Goal: Transaction & Acquisition: Book appointment/travel/reservation

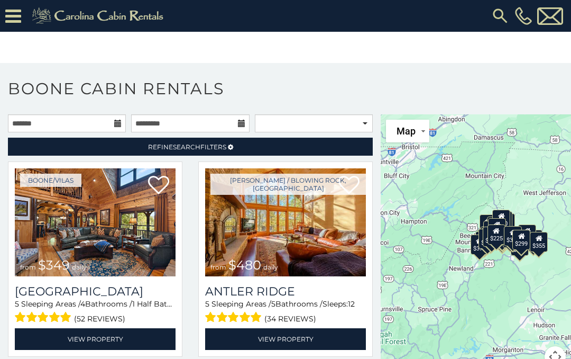
scroll to position [25, 0]
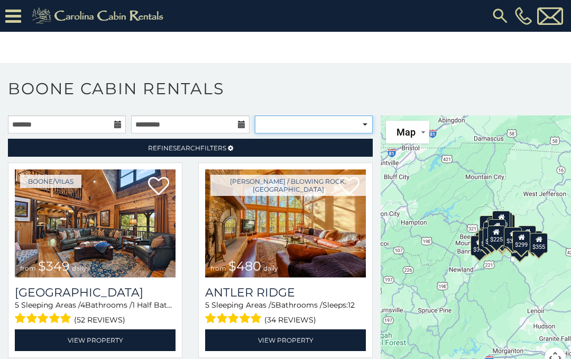
click at [361, 124] on select "**********" at bounding box center [314, 124] width 118 height 18
select select "**********"
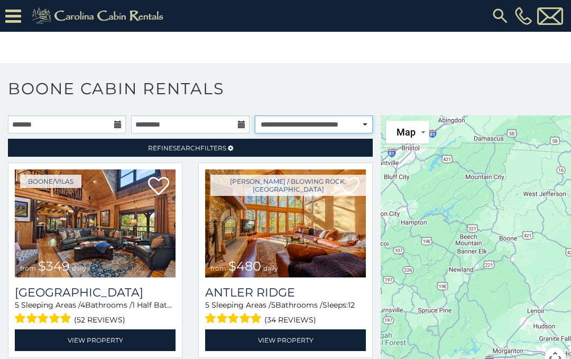
click at [350, 123] on select "**********" at bounding box center [314, 124] width 118 height 18
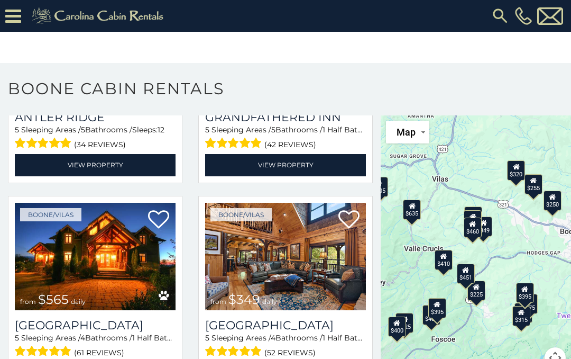
scroll to position [381, 0]
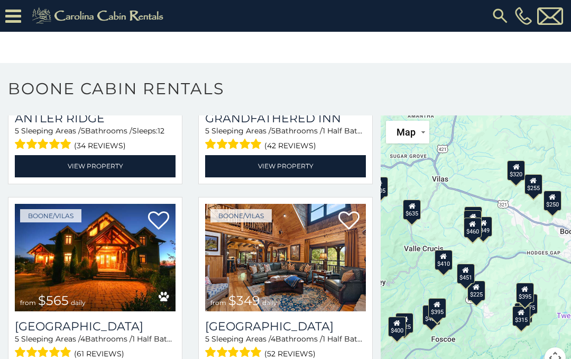
click at [123, 299] on img at bounding box center [95, 258] width 161 height 108
click at [101, 289] on img at bounding box center [95, 258] width 161 height 108
click at [134, 333] on h3 "Wilderness Lodge" at bounding box center [95, 326] width 161 height 14
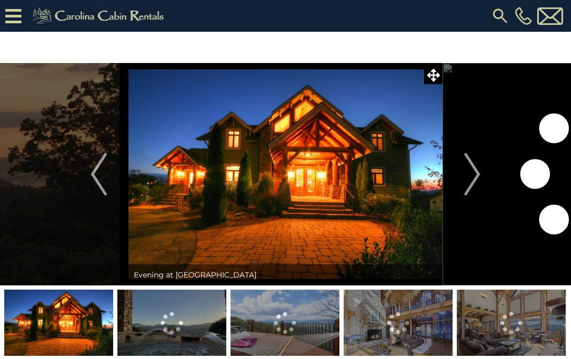
click at [479, 175] on img "Next" at bounding box center [472, 174] width 16 height 42
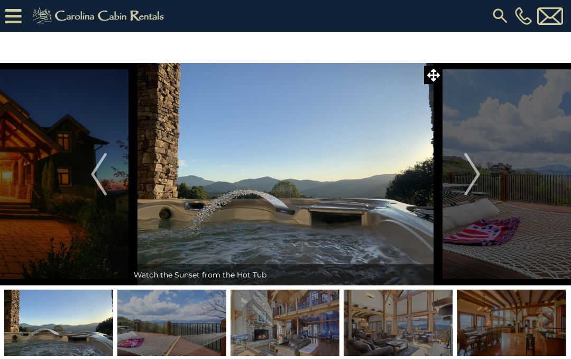
click at [471, 181] on img "Next" at bounding box center [472, 174] width 16 height 42
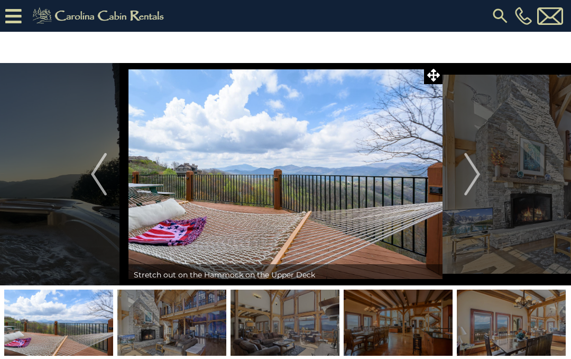
click at [478, 173] on img "Next" at bounding box center [472, 174] width 16 height 42
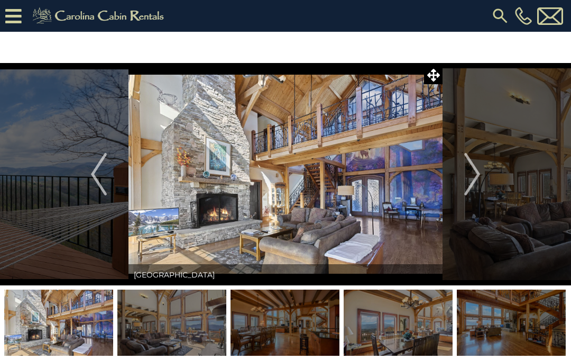
click at [472, 180] on img "Next" at bounding box center [472, 174] width 16 height 42
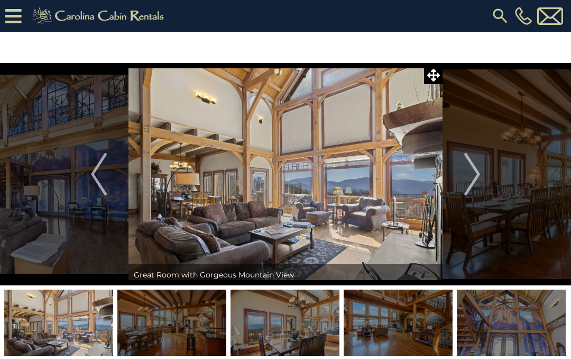
click at [474, 177] on img "Next" at bounding box center [472, 174] width 16 height 42
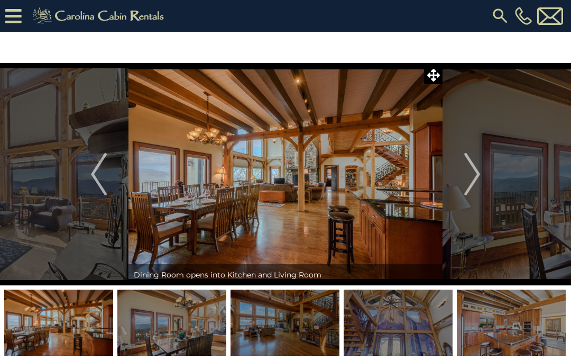
click at [469, 178] on img "Next" at bounding box center [472, 174] width 16 height 42
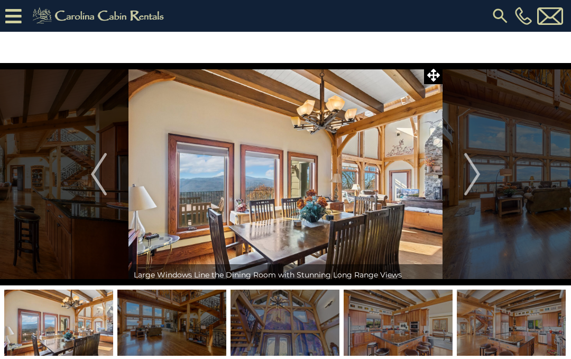
click at [483, 175] on button "Next" at bounding box center [472, 174] width 59 height 222
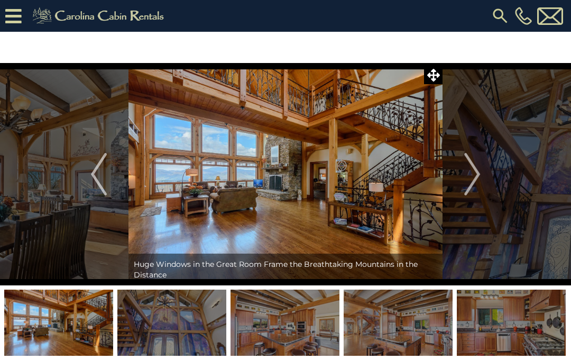
click at [486, 181] on button "Next" at bounding box center [472, 174] width 59 height 222
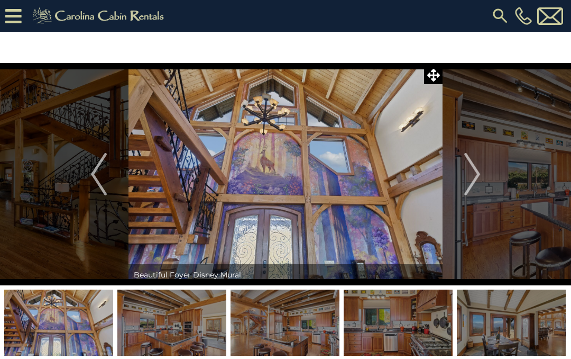
click at [480, 176] on img "Next" at bounding box center [472, 174] width 16 height 42
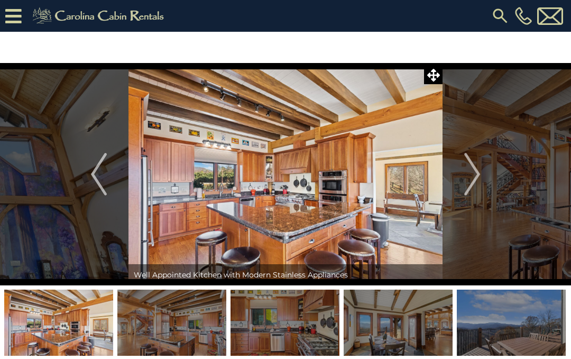
click at [478, 178] on img "Next" at bounding box center [472, 174] width 16 height 42
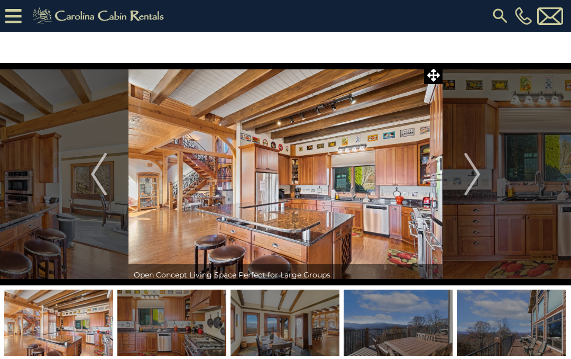
click at [478, 181] on img "Next" at bounding box center [472, 174] width 16 height 42
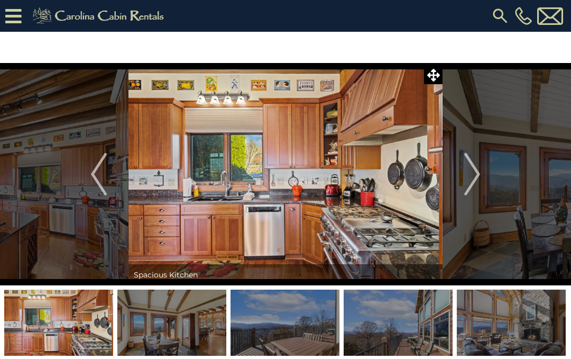
click at [486, 180] on button "Next" at bounding box center [472, 174] width 59 height 222
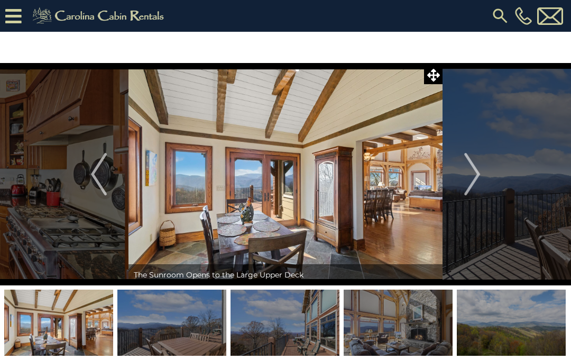
click at [474, 178] on img "Next" at bounding box center [472, 174] width 16 height 42
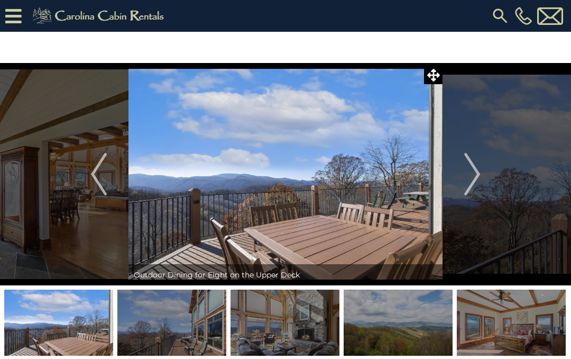
click at [472, 177] on img "Next" at bounding box center [472, 174] width 16 height 42
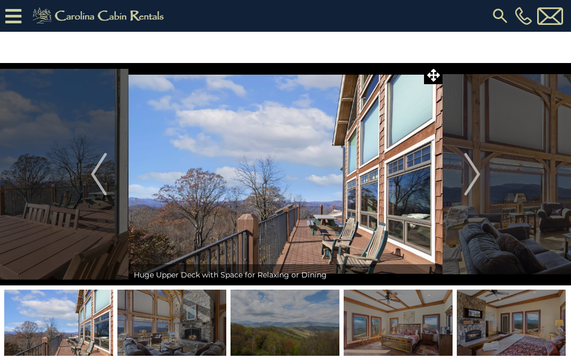
click at [482, 180] on button "Next" at bounding box center [472, 174] width 59 height 222
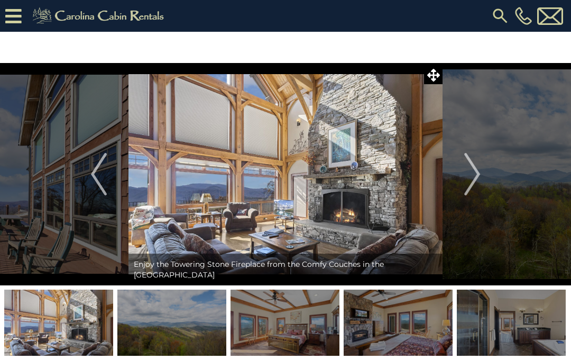
click at [477, 176] on img "Next" at bounding box center [472, 174] width 16 height 42
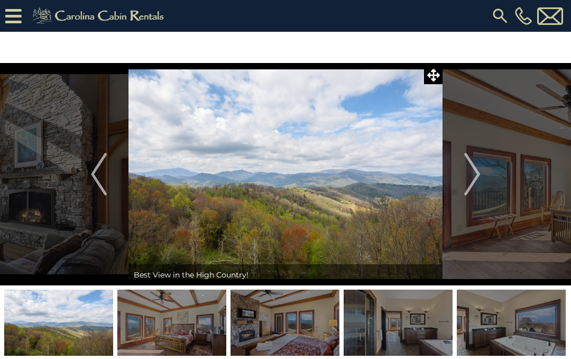
click at [479, 176] on img "Next" at bounding box center [472, 174] width 16 height 42
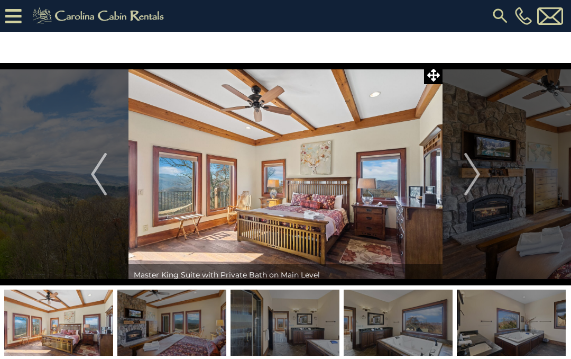
click at [477, 182] on img "Next" at bounding box center [472, 174] width 16 height 42
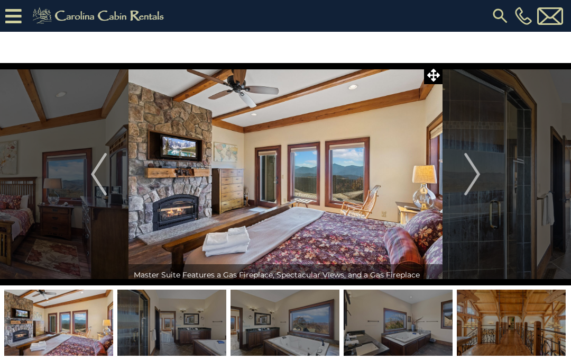
click at [481, 178] on button "Next" at bounding box center [472, 174] width 59 height 222
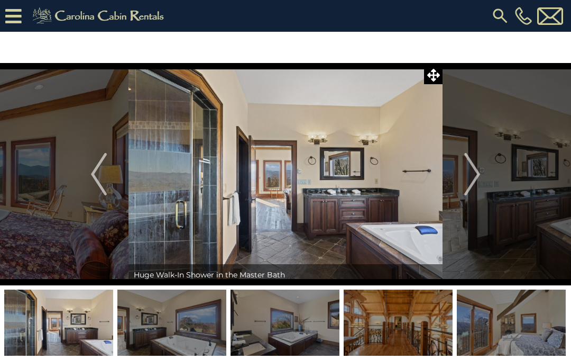
click at [480, 176] on img "Next" at bounding box center [472, 174] width 16 height 42
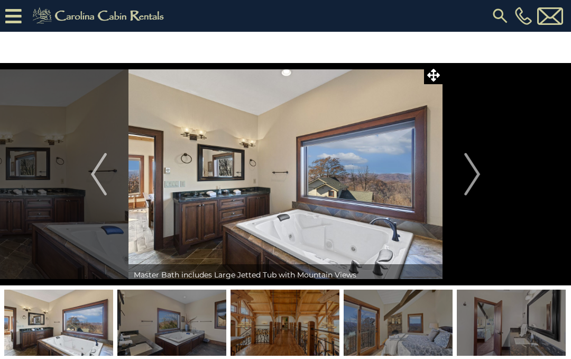
click at [479, 177] on img "Next" at bounding box center [472, 174] width 16 height 42
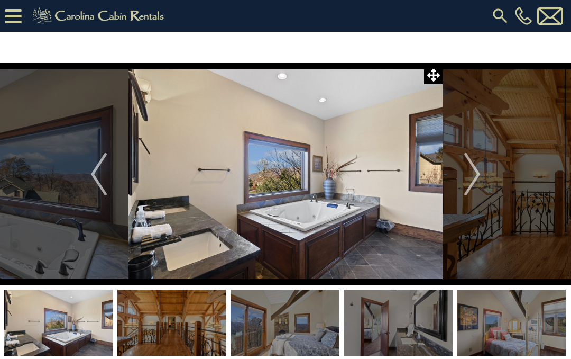
click at [477, 176] on img "Next" at bounding box center [472, 174] width 16 height 42
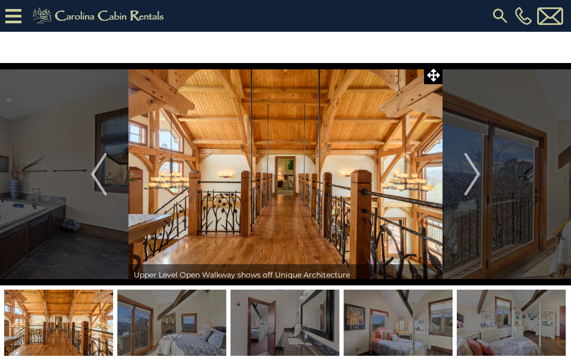
click at [483, 177] on button "Next" at bounding box center [472, 174] width 59 height 222
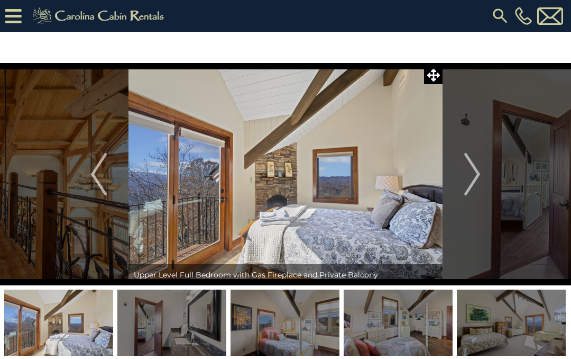
click at [468, 173] on img "Next" at bounding box center [472, 174] width 16 height 42
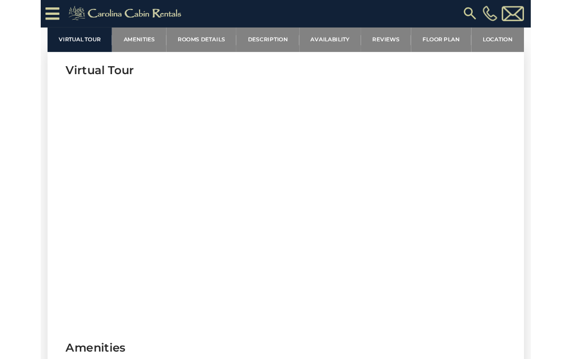
scroll to position [394, 0]
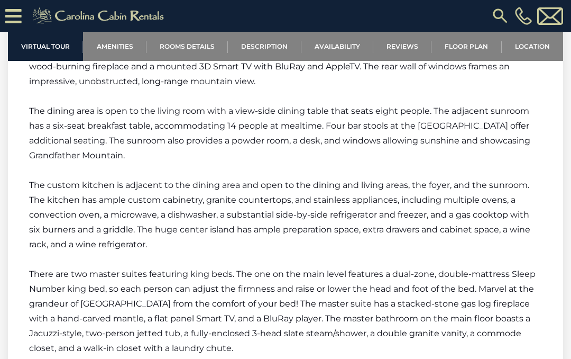
scroll to position [1756, 0]
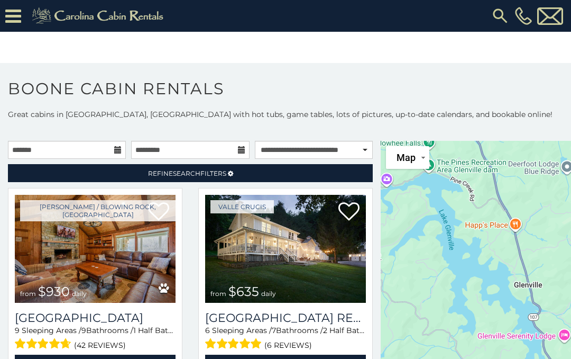
click at [412, 162] on span "Map" at bounding box center [406, 157] width 19 height 11
click at [15, 25] on icon at bounding box center [13, 16] width 16 height 19
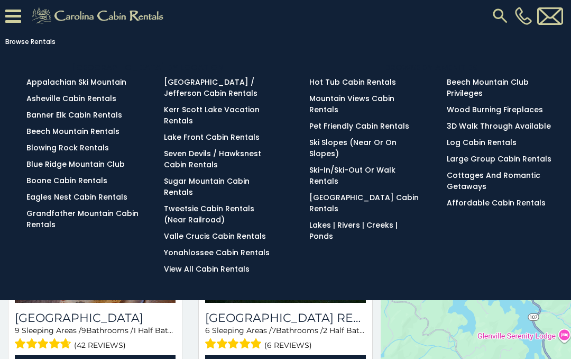
click at [236, 142] on link "Lake Front Cabin Rentals" at bounding box center [212, 137] width 96 height 11
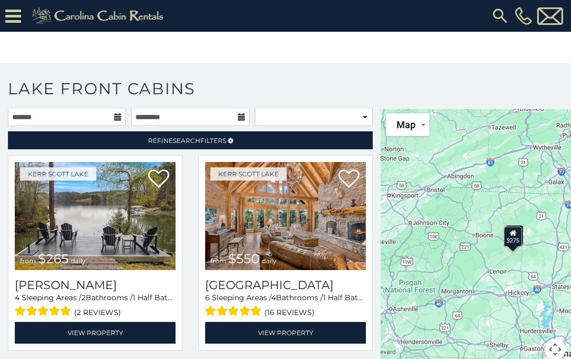
click at [18, 19] on icon at bounding box center [13, 16] width 16 height 19
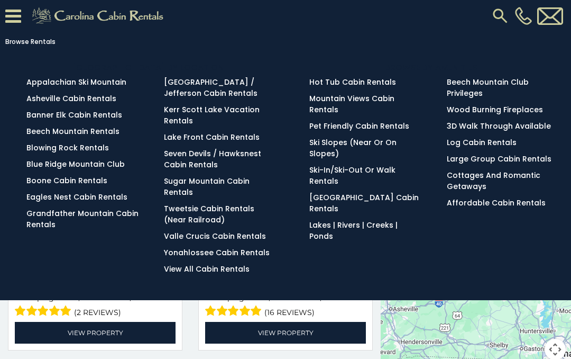
click at [334, 221] on link "Lakes | Rivers | Creeks | Ponds" at bounding box center [353, 231] width 88 height 22
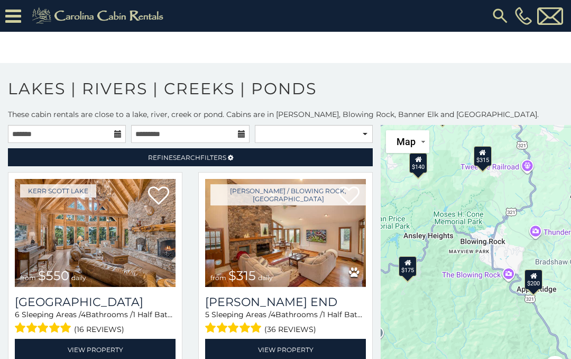
click at [7, 27] on div at bounding box center [12, 16] width 24 height 32
click at [12, 20] on icon at bounding box center [13, 16] width 16 height 19
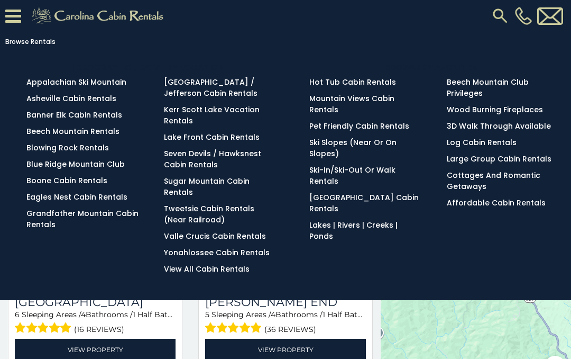
click at [238, 114] on link "Kerr Scott Lake Vacation Rentals" at bounding box center [212, 115] width 96 height 22
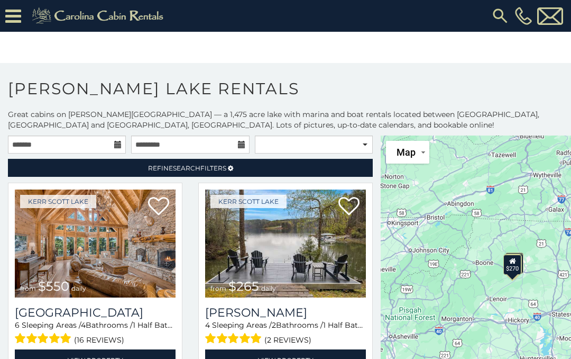
click at [18, 16] on icon at bounding box center [13, 16] width 16 height 19
